Goal: Transaction & Acquisition: Purchase product/service

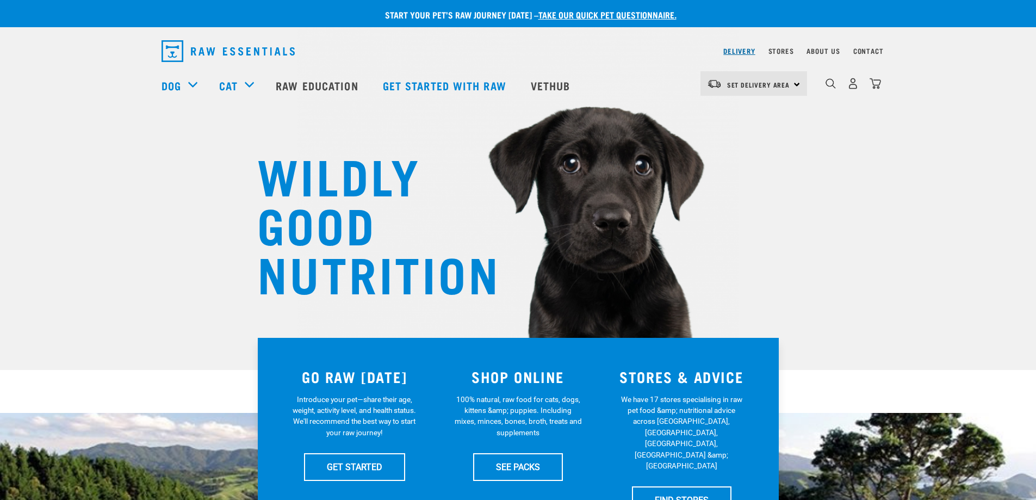
click at [742, 53] on link "Delivery" at bounding box center [740, 51] width 32 height 4
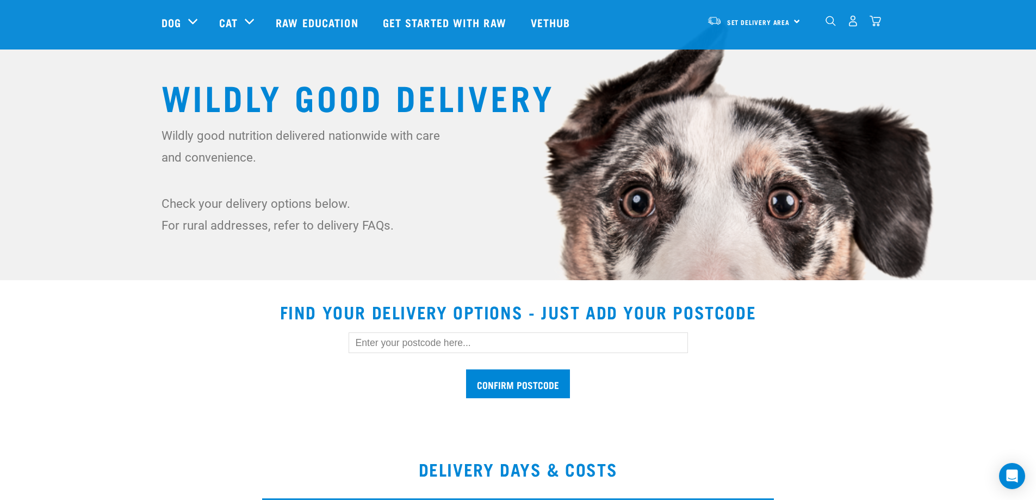
scroll to position [109, 0]
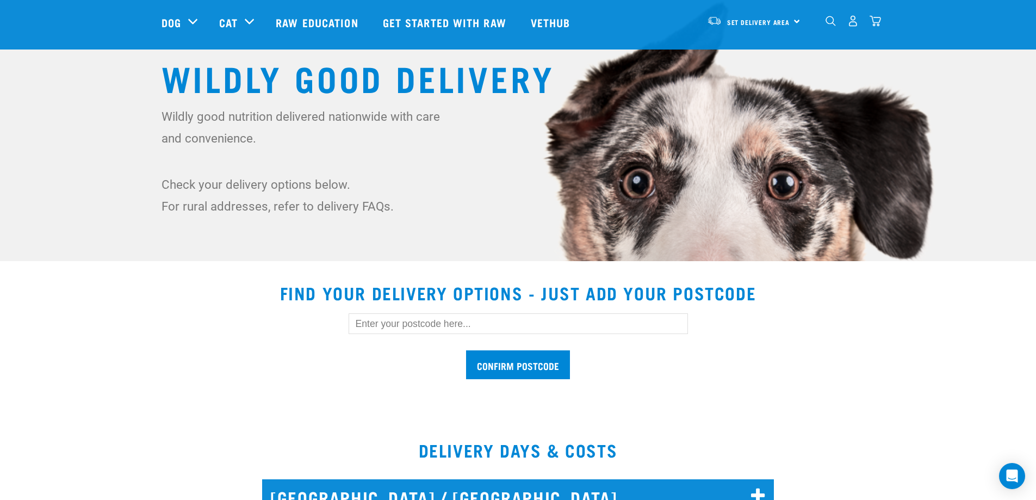
click at [485, 323] on input "text" at bounding box center [519, 323] width 340 height 21
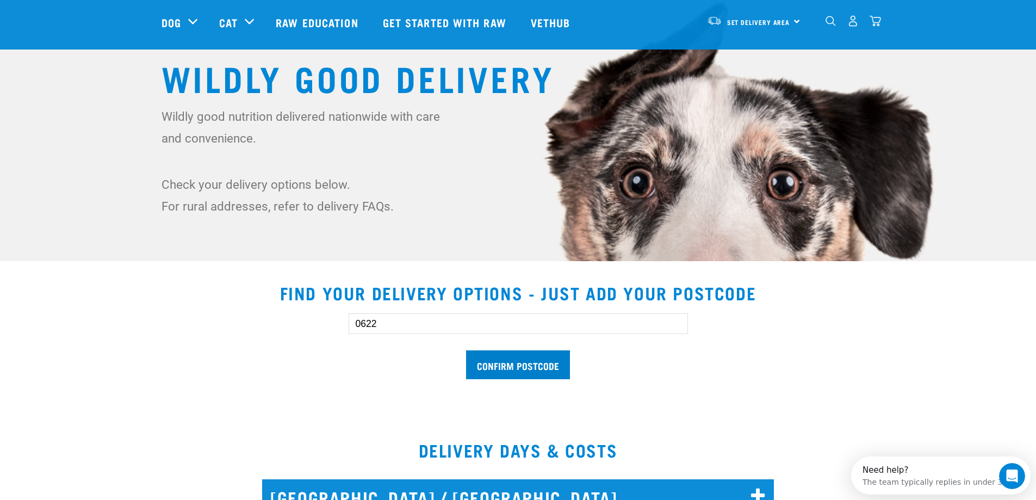
type input "0622"
click at [492, 362] on input "Confirm postcode" at bounding box center [518, 364] width 104 height 29
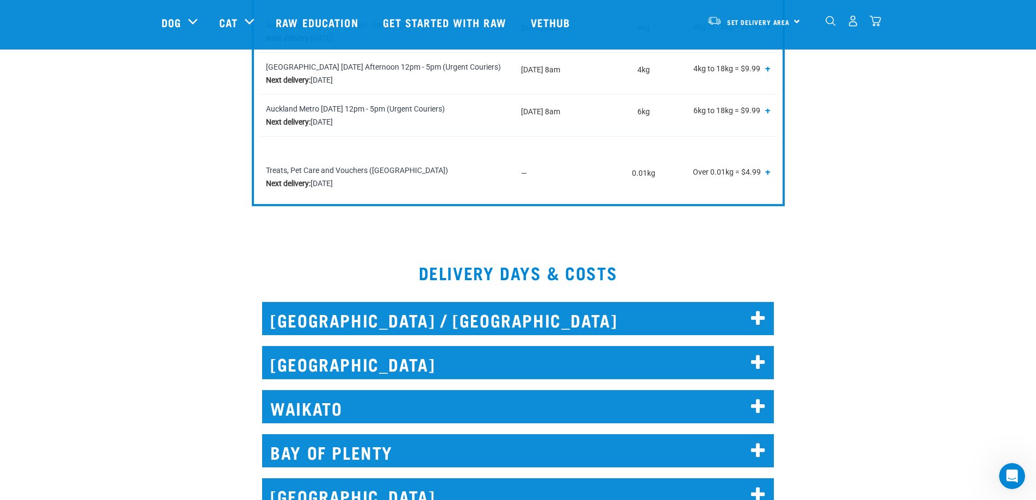
scroll to position [762, 0]
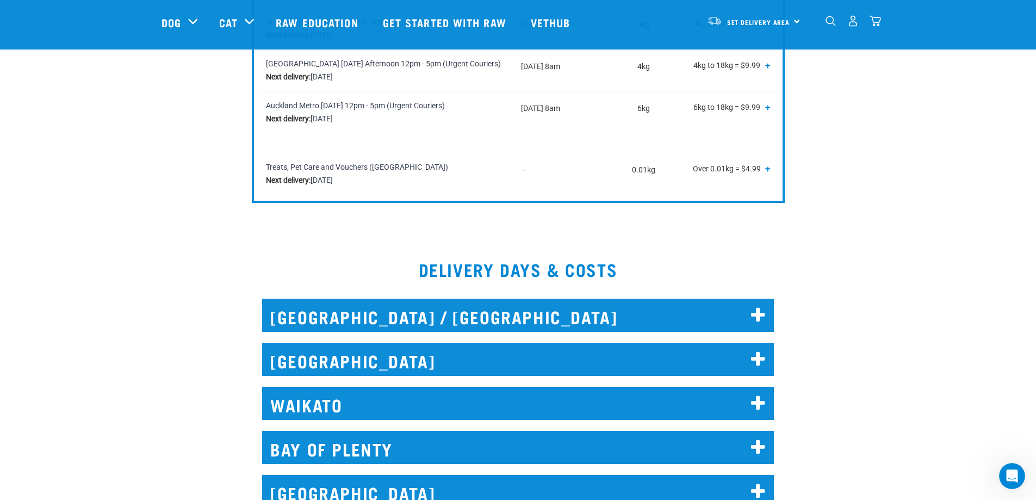
click at [760, 351] on icon at bounding box center [758, 359] width 15 height 17
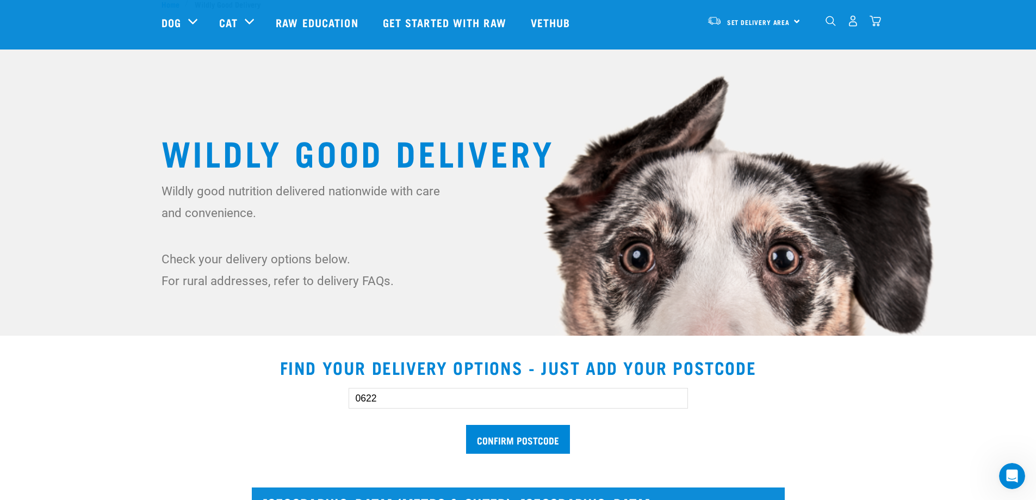
scroll to position [0, 0]
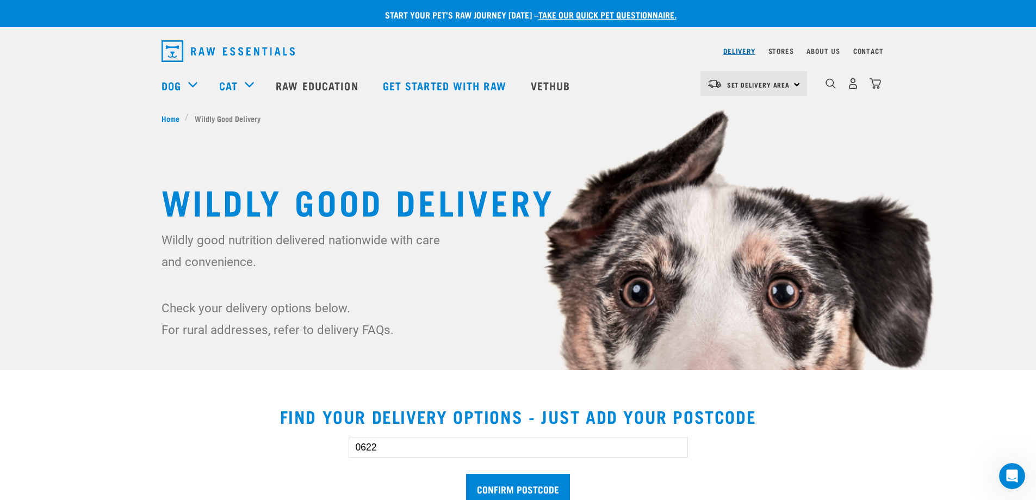
click at [748, 52] on link "Delivery" at bounding box center [740, 51] width 32 height 4
click at [219, 52] on img "dropdown navigation" at bounding box center [228, 51] width 133 height 22
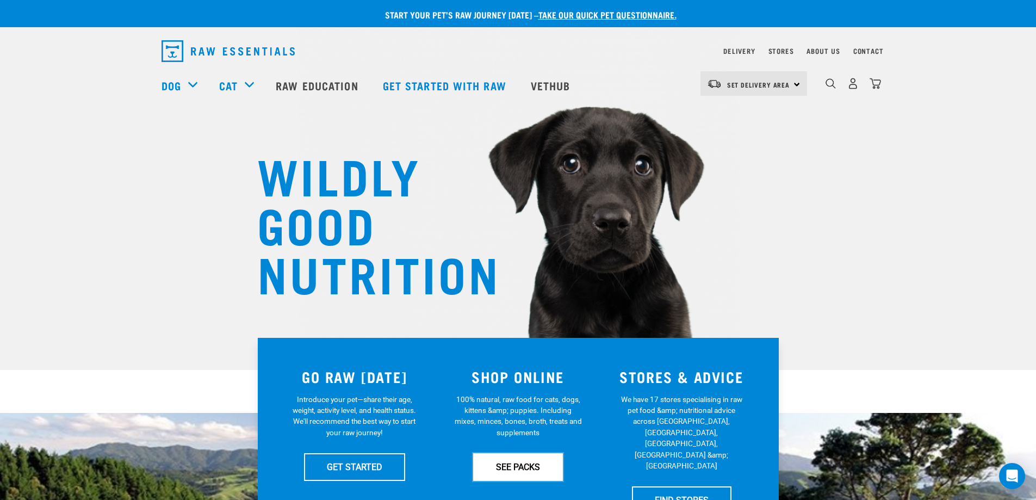
click at [518, 472] on link "SEE PACKS" at bounding box center [518, 466] width 90 height 27
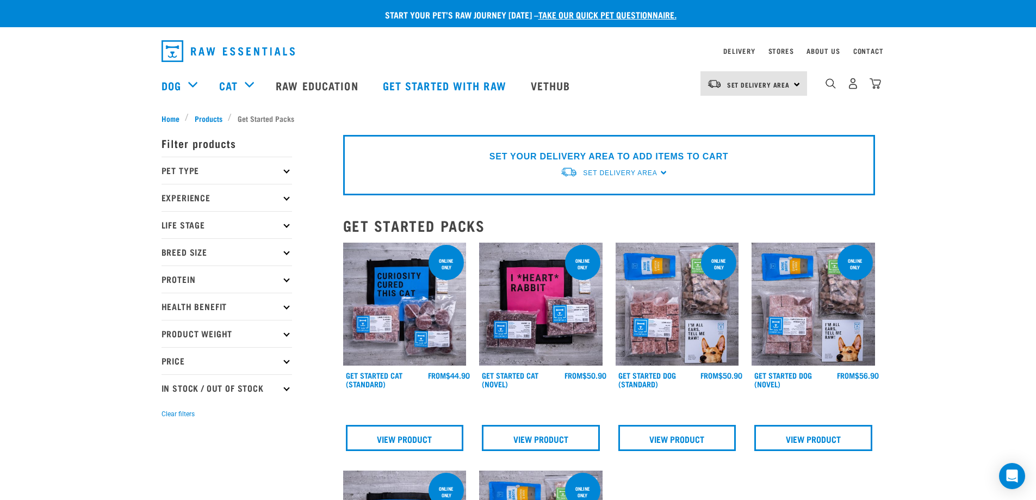
click at [281, 171] on p "Pet Type" at bounding box center [227, 170] width 131 height 27
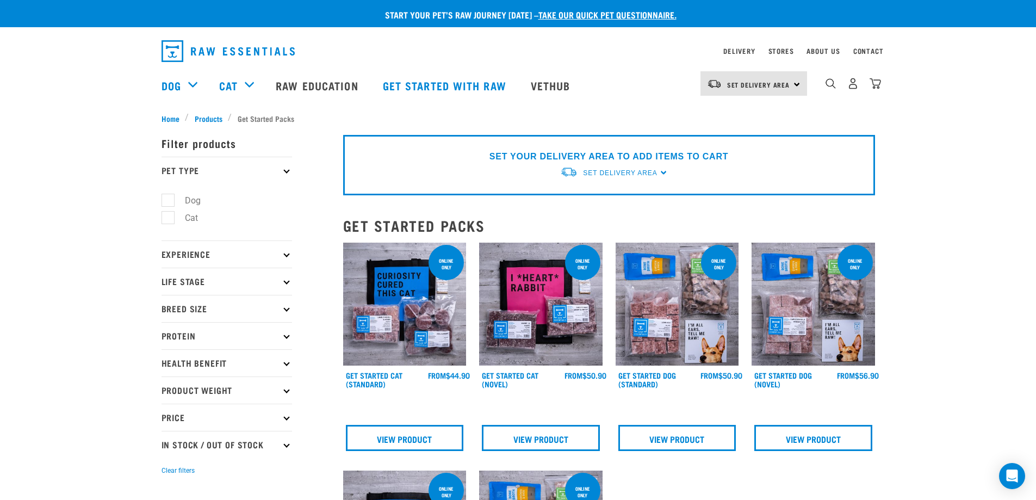
click at [168, 201] on label "Dog" at bounding box center [187, 201] width 38 height 14
click at [168, 201] on input "Dog" at bounding box center [165, 198] width 7 height 7
checkbox input "true"
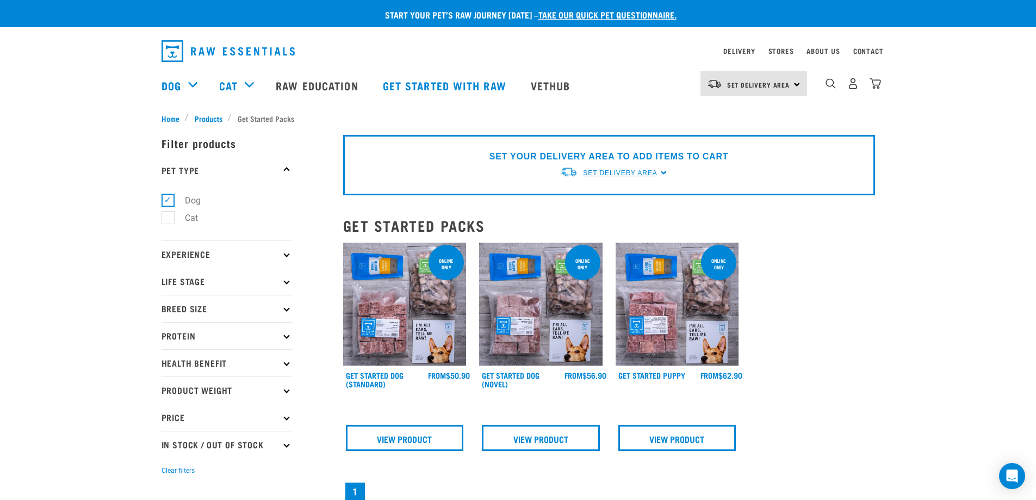
click at [615, 172] on span "Set Delivery Area" at bounding box center [620, 173] width 74 height 8
click at [604, 195] on link "[GEOGRAPHIC_DATA]" at bounding box center [614, 198] width 108 height 18
click at [662, 172] on div "SET YOUR DELIVERY AREA TO ADD ITEMS TO CART Set Delivery Area North Island Sout…" at bounding box center [609, 165] width 532 height 60
click at [663, 172] on div "SET YOUR DELIVERY AREA TO ADD ITEMS TO CART Set Delivery Area North Island Sout…" at bounding box center [609, 165] width 532 height 60
click at [640, 173] on span "Set Delivery Area" at bounding box center [620, 173] width 74 height 8
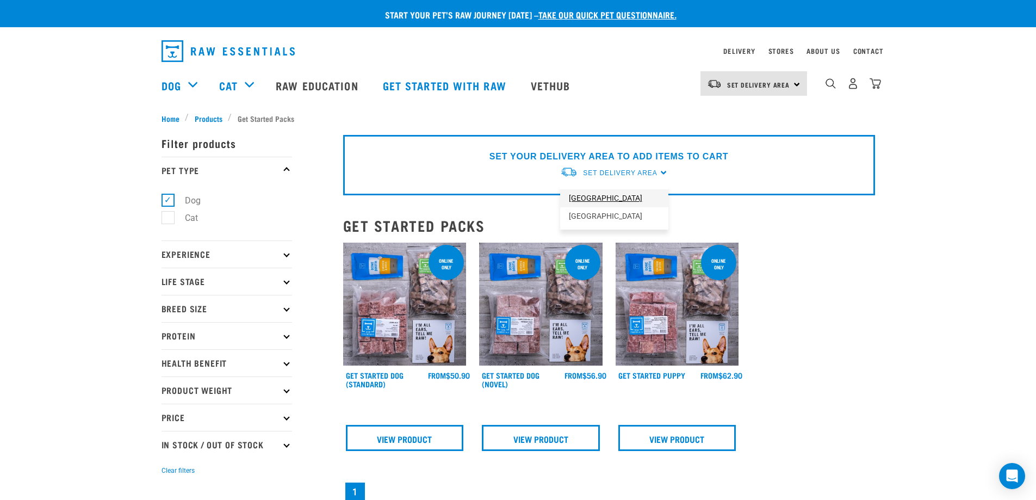
click at [602, 196] on link "[GEOGRAPHIC_DATA]" at bounding box center [614, 198] width 108 height 18
click at [284, 338] on p "Protein" at bounding box center [227, 335] width 131 height 27
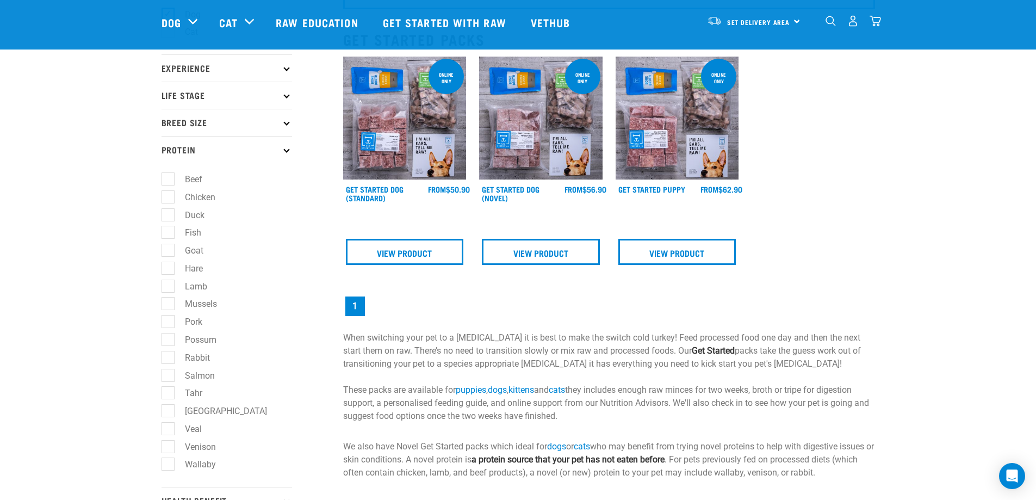
scroll to position [109, 0]
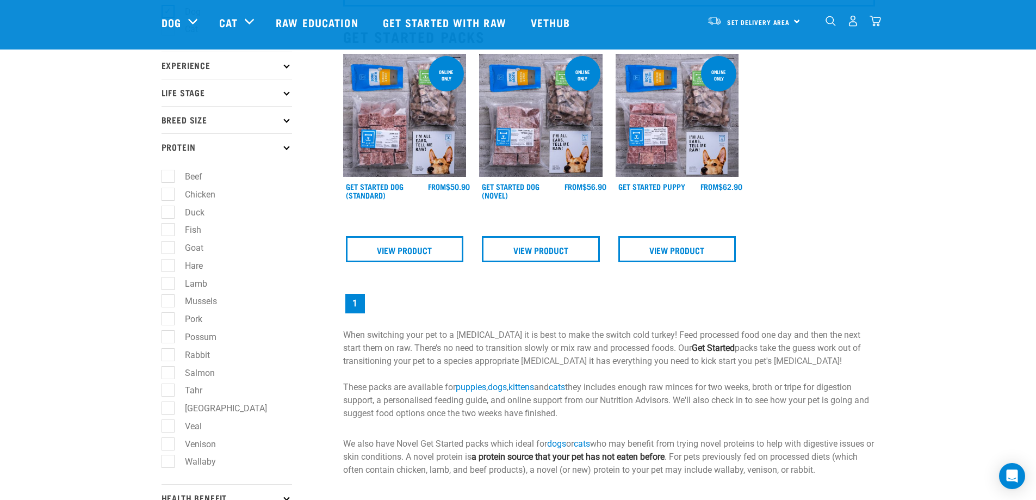
click at [172, 175] on label "Beef" at bounding box center [187, 177] width 39 height 14
click at [169, 175] on input "Beef" at bounding box center [165, 174] width 7 height 7
checkbox input "true"
click at [170, 230] on label "Fish" at bounding box center [187, 230] width 38 height 14
click at [169, 230] on input "Fish" at bounding box center [165, 228] width 7 height 7
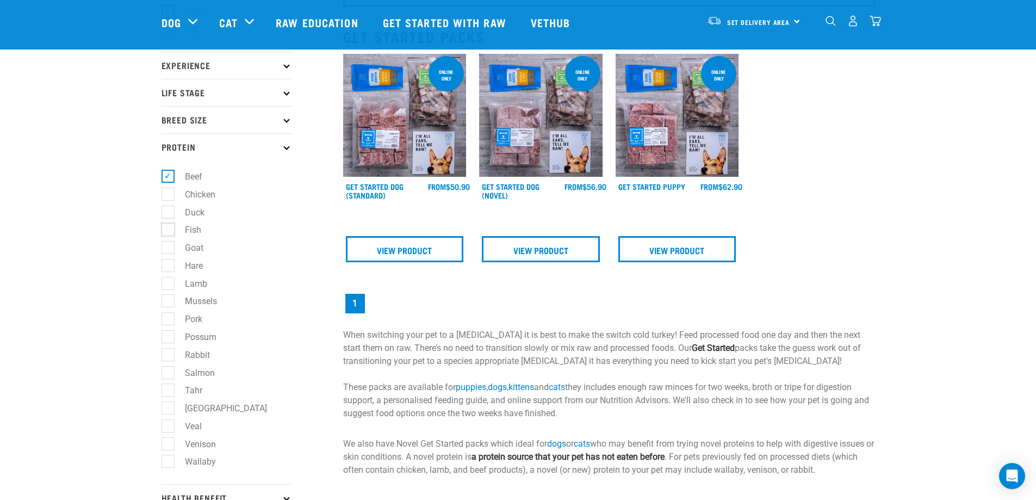
checkbox input "true"
click at [168, 195] on label "Chicken" at bounding box center [194, 195] width 52 height 14
click at [168, 195] on input "Chicken" at bounding box center [165, 192] width 7 height 7
checkbox input "true"
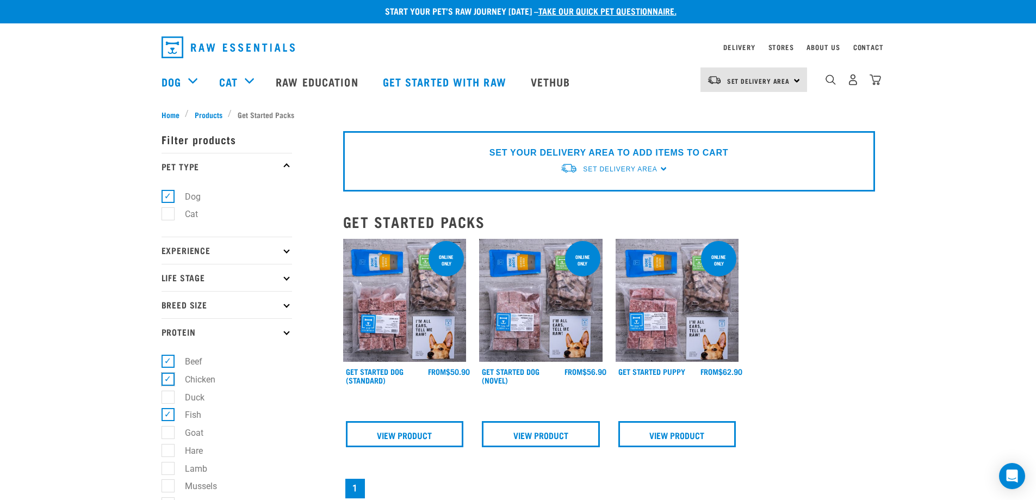
scroll to position [0, 0]
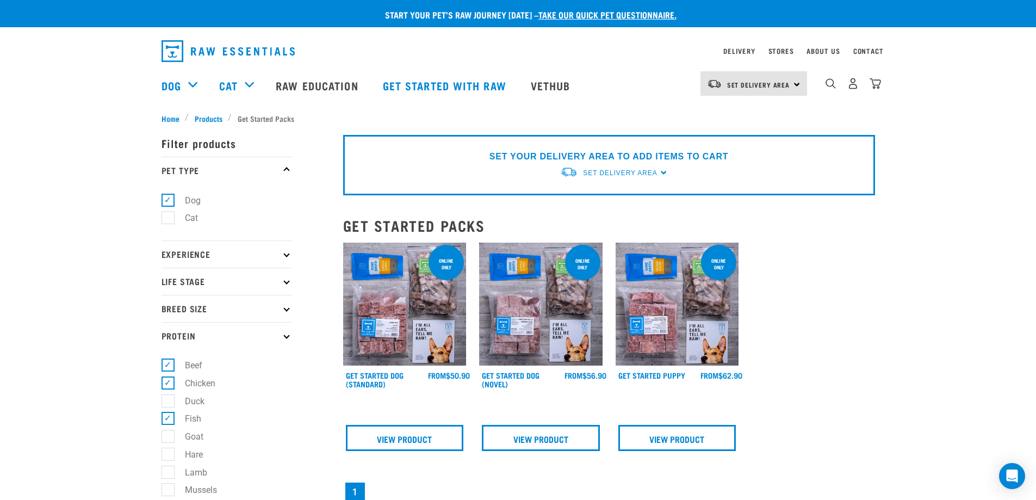
click at [213, 118] on div "× Filter products Pet Type Dog Cat Experience New Raw Feeder Experienced Raw Fe…" at bounding box center [246, 468] width 182 height 700
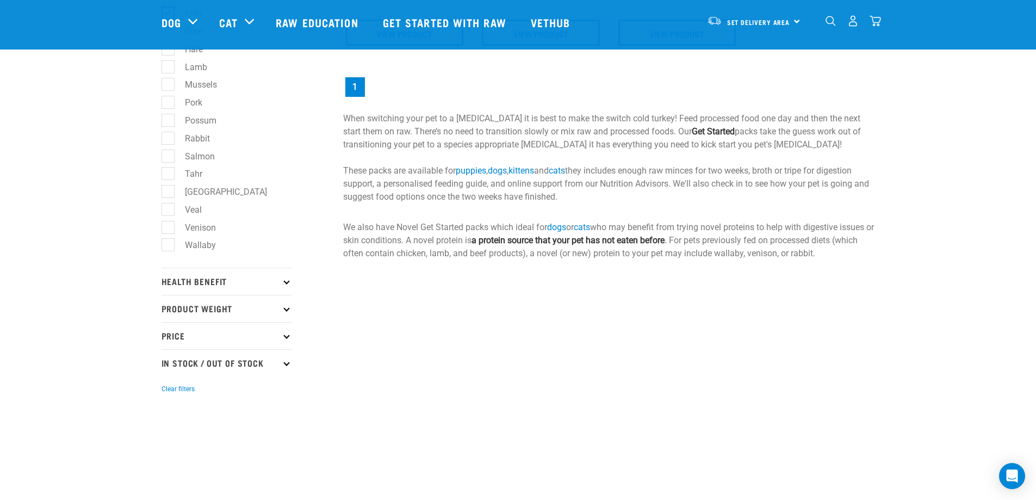
scroll to position [326, 0]
click at [286, 334] on icon at bounding box center [286, 334] width 6 height 6
click at [170, 382] on label "$20 - $50" at bounding box center [197, 382] width 58 height 14
click at [169, 382] on input "$20 - $50" at bounding box center [165, 380] width 7 height 7
checkbox input "true"
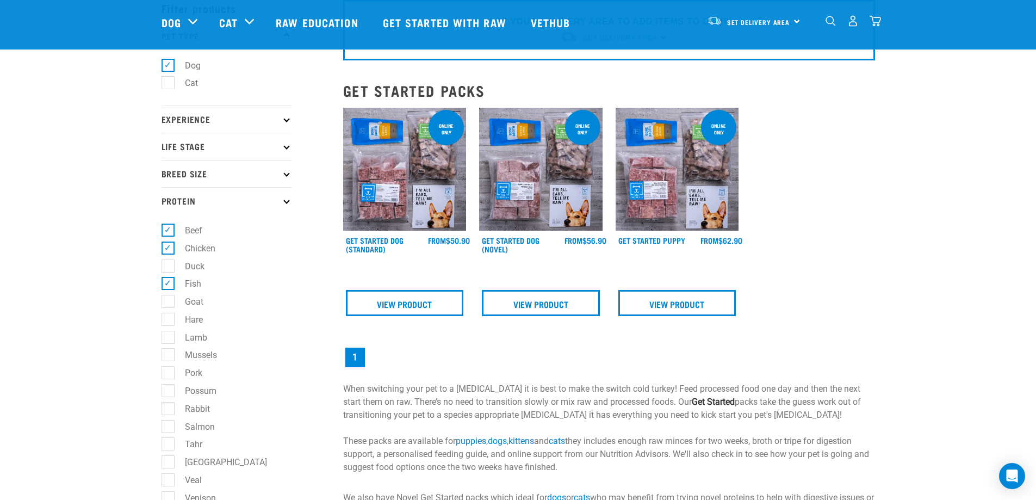
scroll to position [54, 0]
click at [552, 308] on link "View Product" at bounding box center [541, 304] width 118 height 26
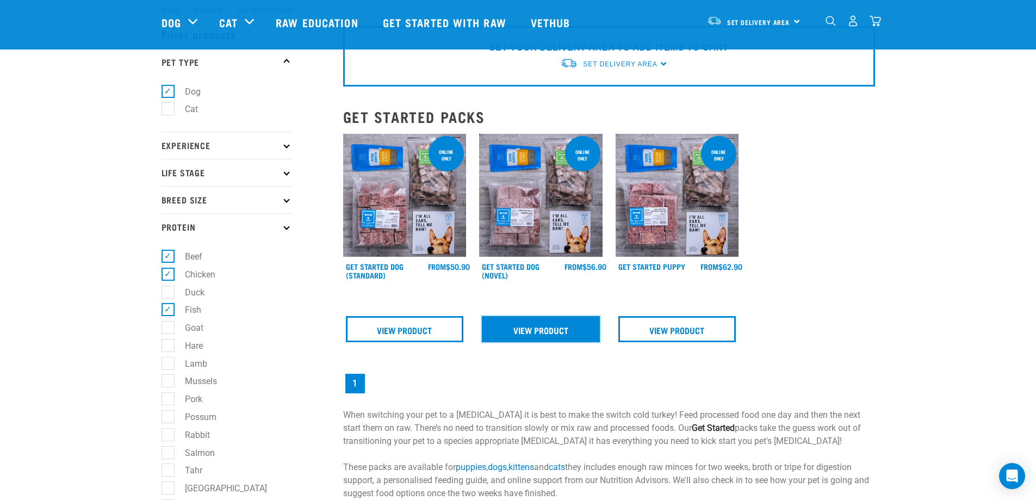
scroll to position [0, 0]
